Goal: Check status: Check status

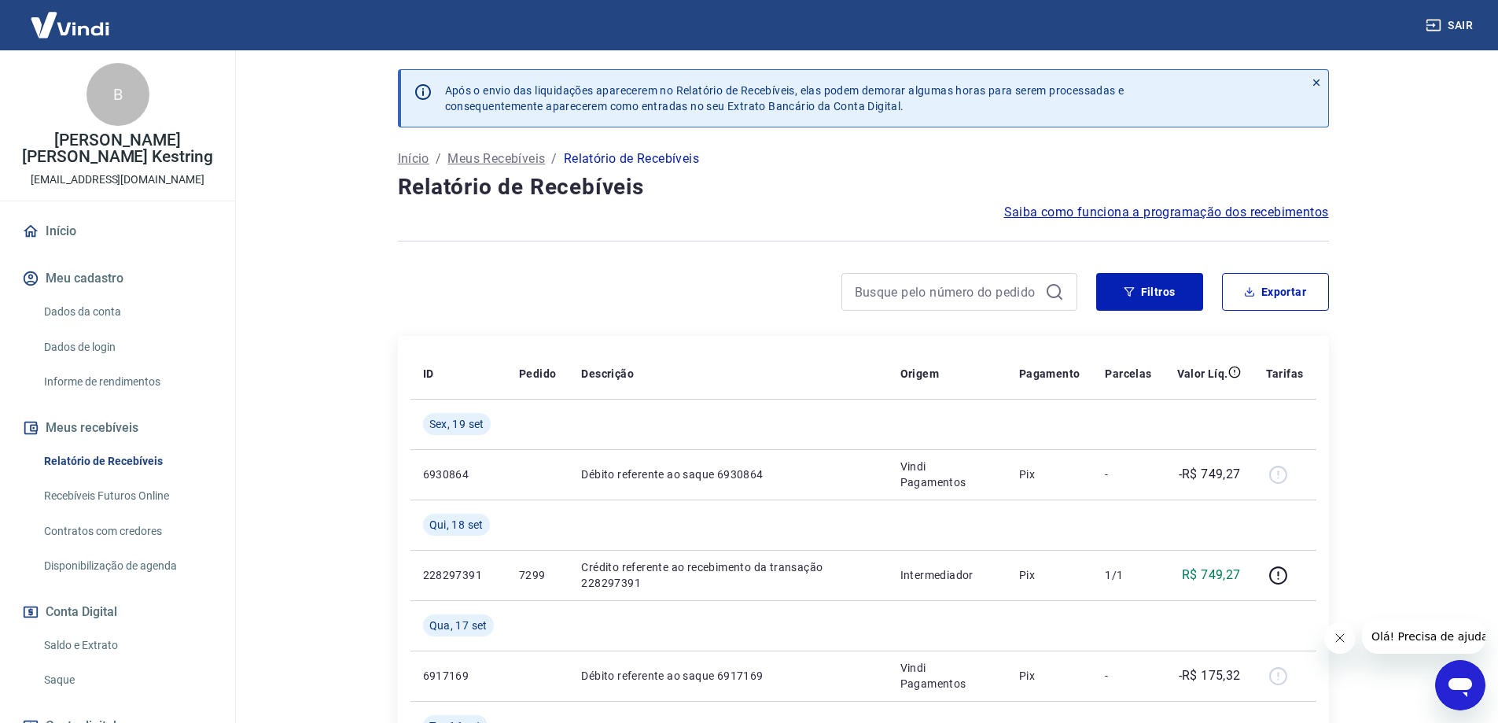
click at [116, 632] on link "Saldo e Extrato" at bounding box center [127, 645] width 179 height 32
